Goal: Task Accomplishment & Management: Manage account settings

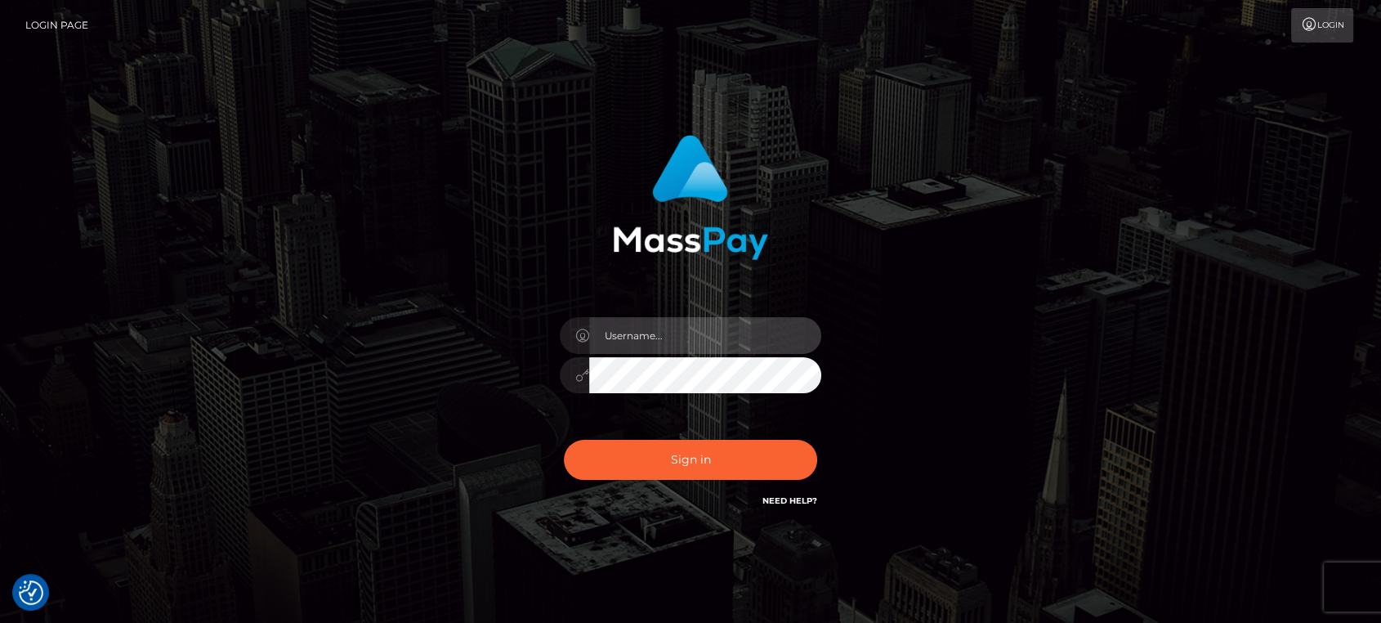
type input "nt.es"
click at [626, 439] on div "Sign in Need Help?" at bounding box center [691, 466] width 286 height 73
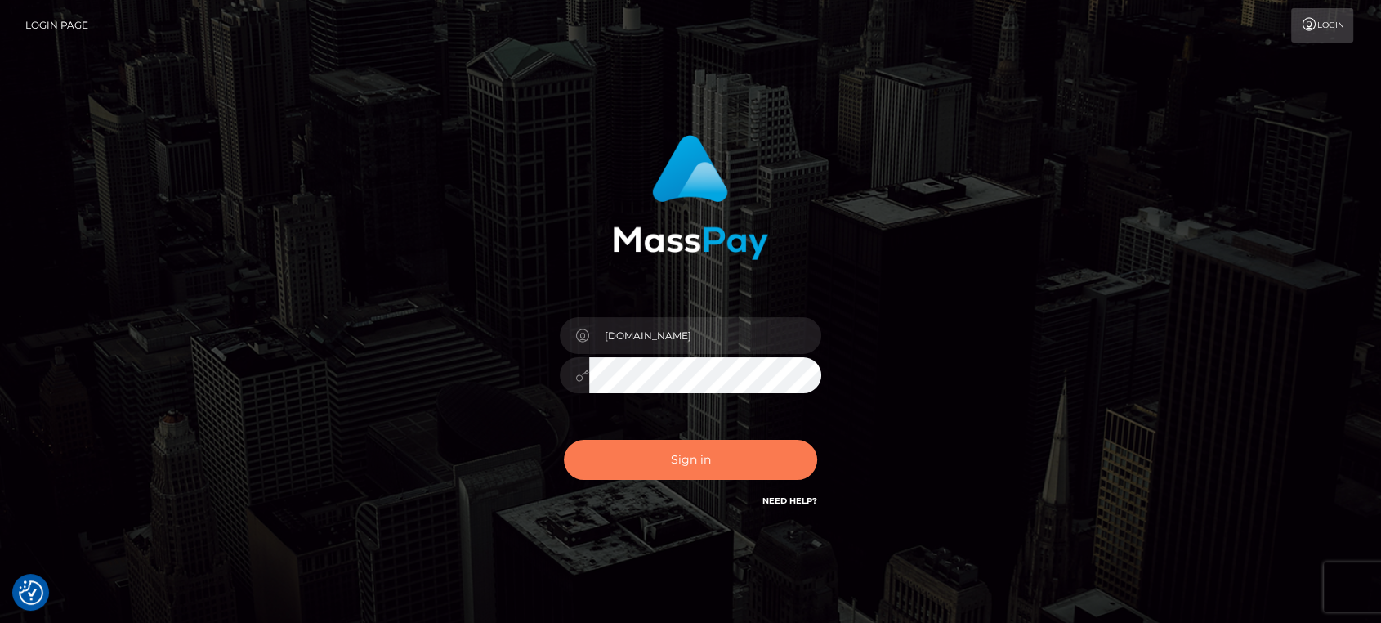
click at [628, 454] on button "Sign in" at bounding box center [690, 460] width 253 height 40
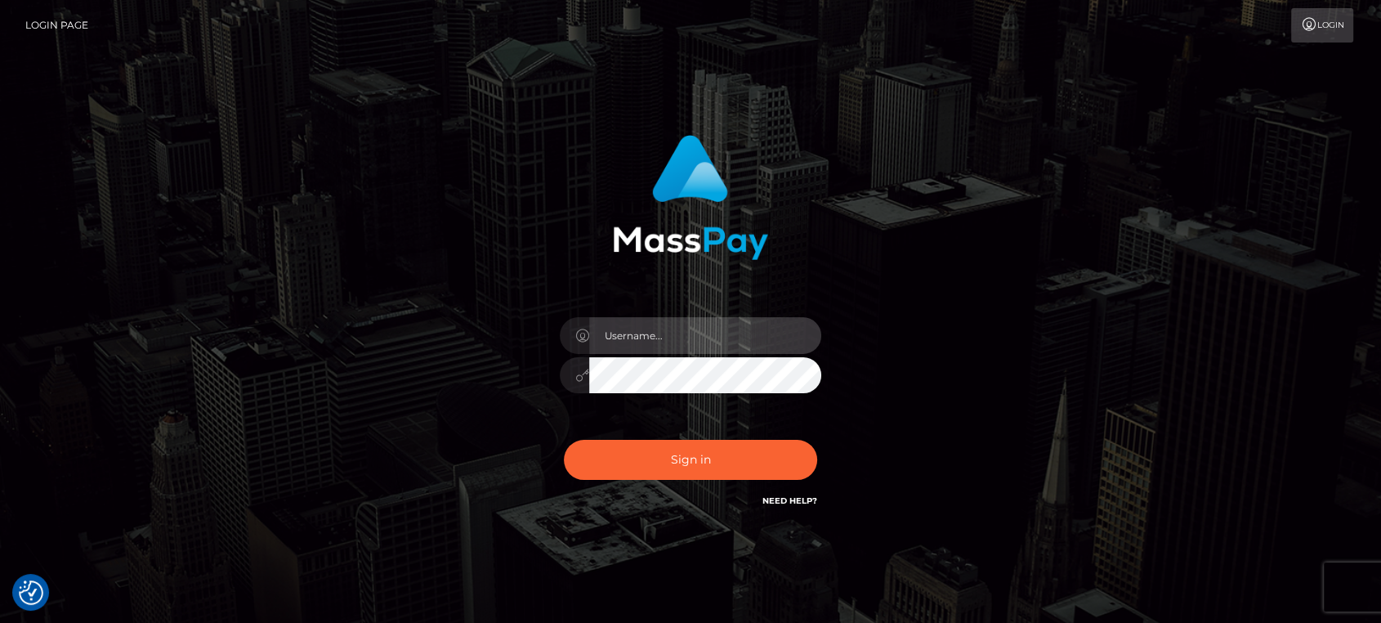
type input "nt.es"
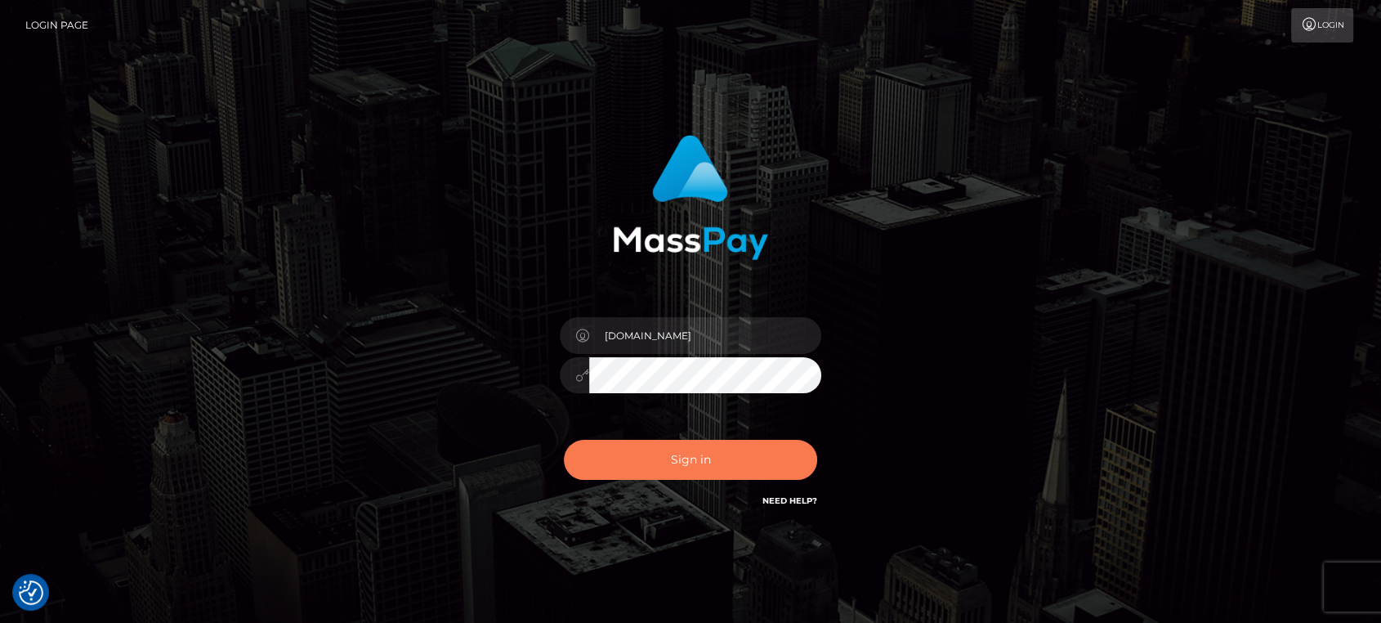
click at [628, 454] on button "Sign in" at bounding box center [690, 460] width 253 height 40
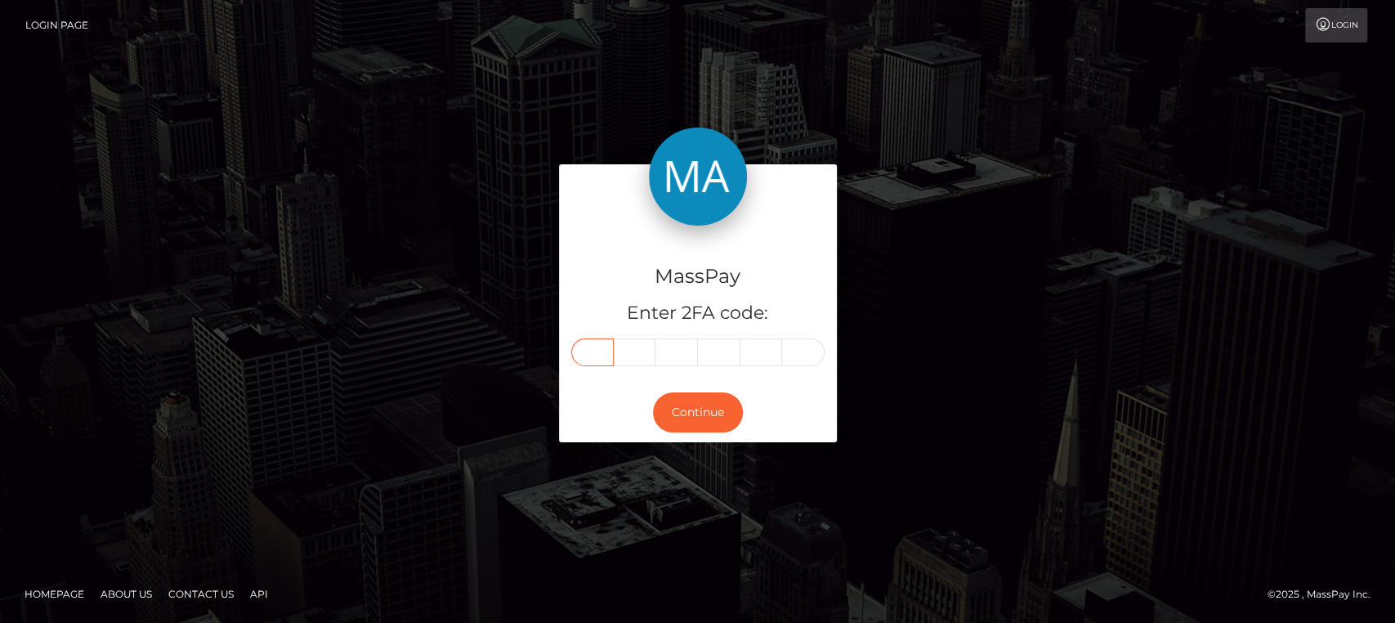
paste input "1"
type input "1"
type input "2"
type input "6"
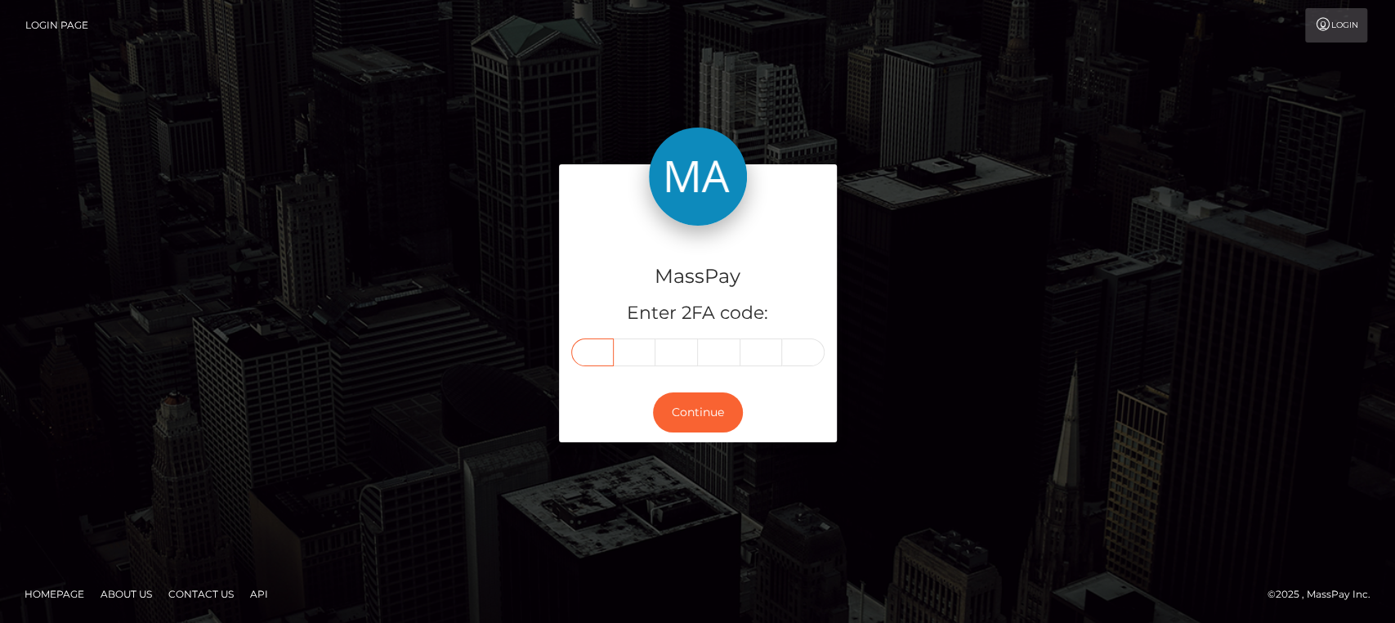
type input "7"
type input "5"
